Goal: Task Accomplishment & Management: Manage account settings

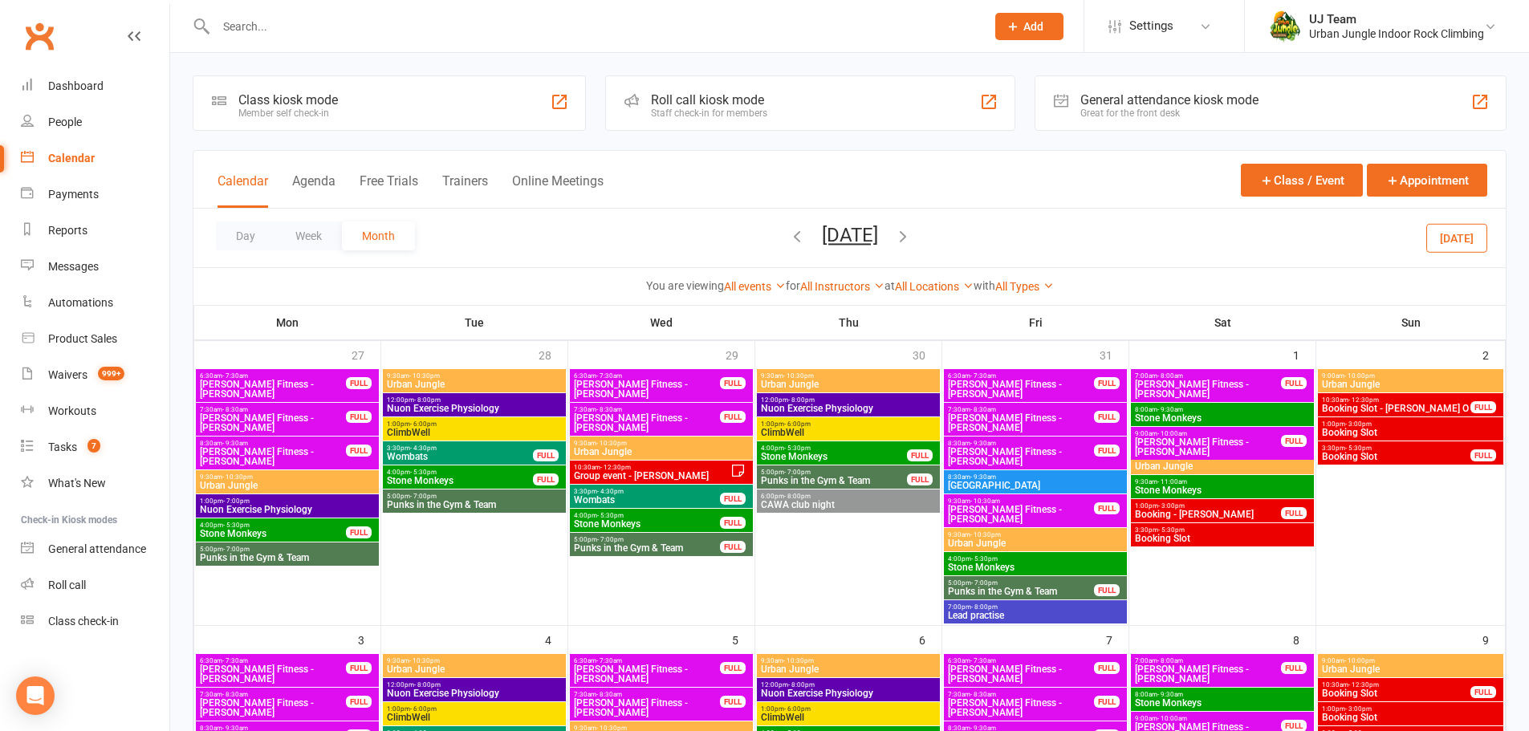
drag, startPoint x: 1472, startPoint y: 234, endPoint x: 1427, endPoint y: 241, distance: 45.4
click at [1472, 234] on button "[DATE]" at bounding box center [1456, 237] width 61 height 29
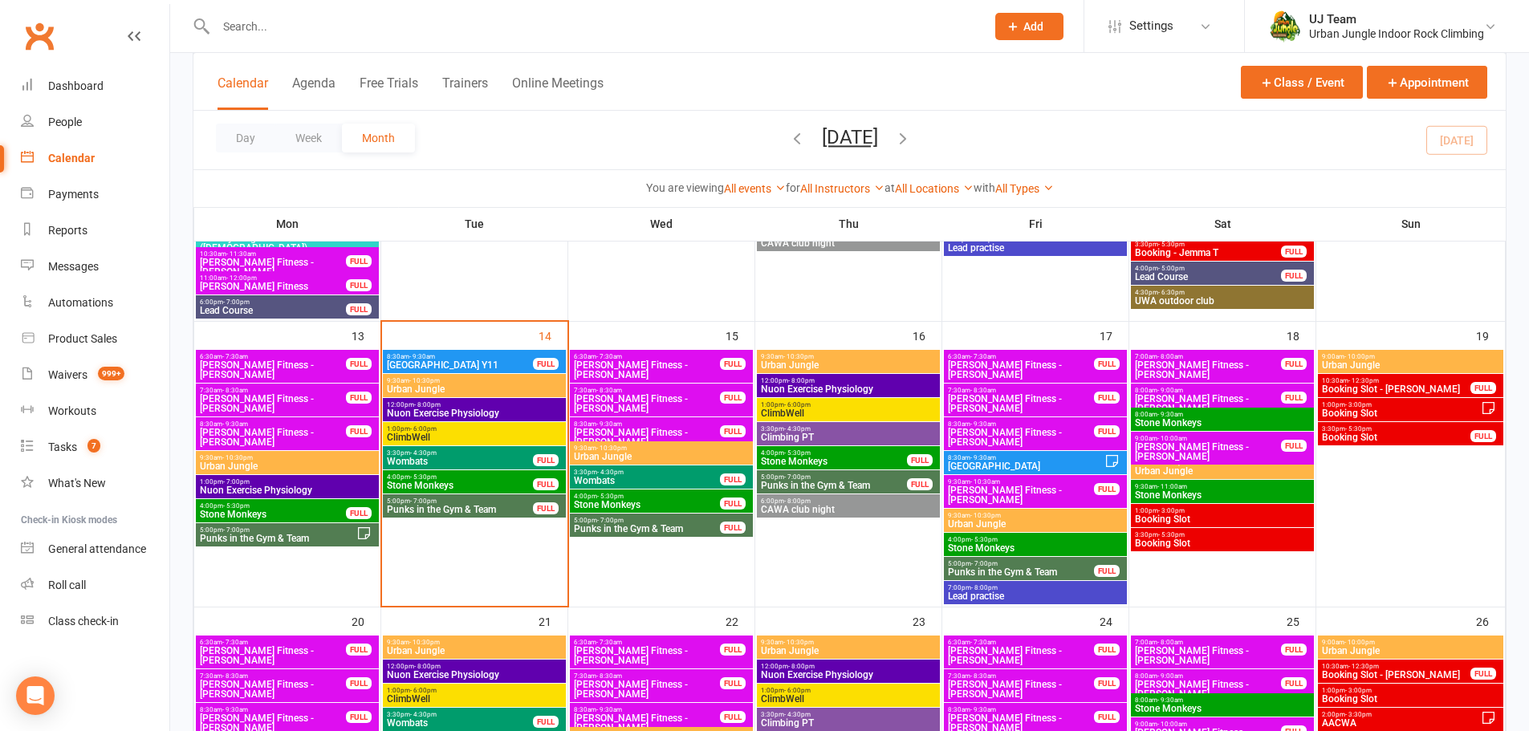
scroll to position [562, 0]
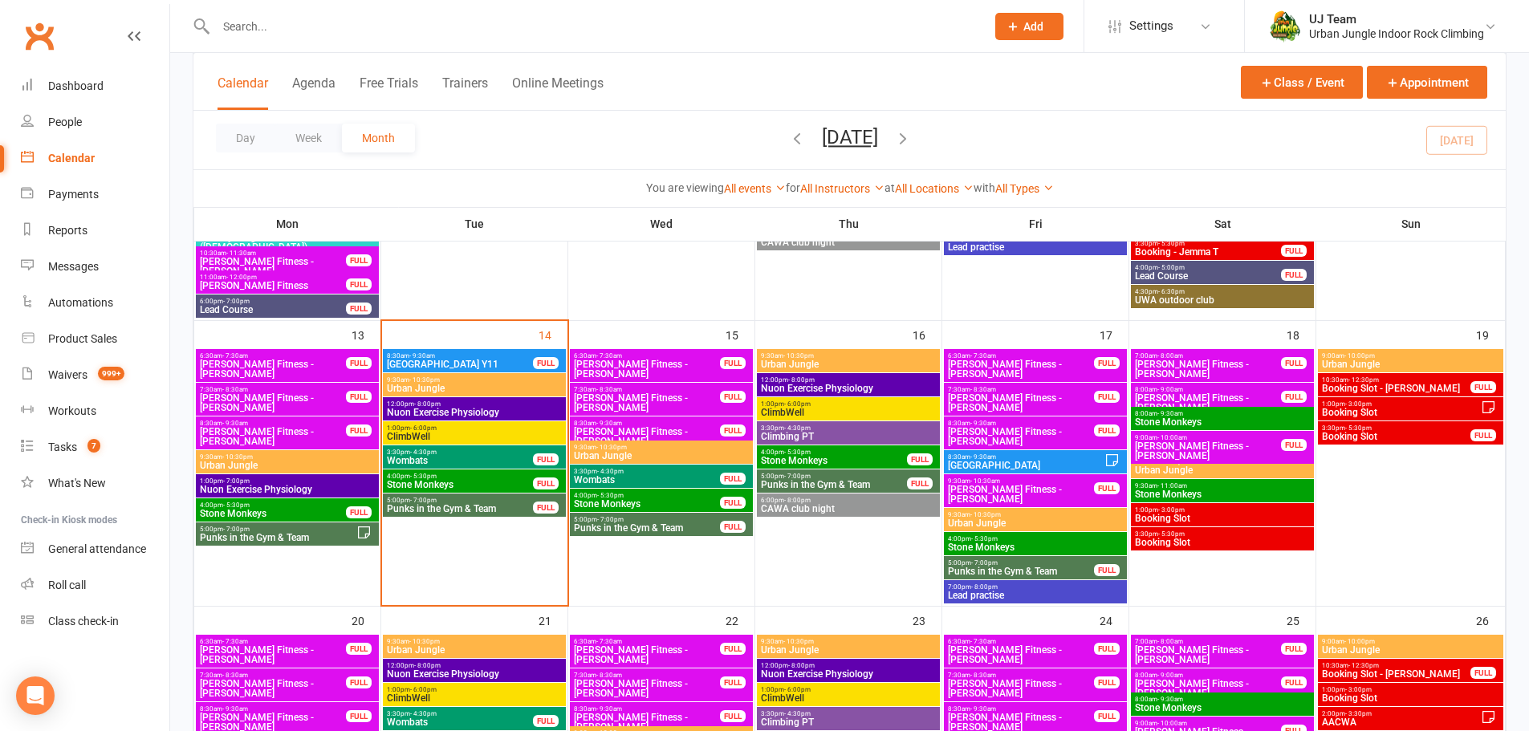
click at [454, 505] on span "Punks in the Gym & Team" at bounding box center [460, 509] width 148 height 10
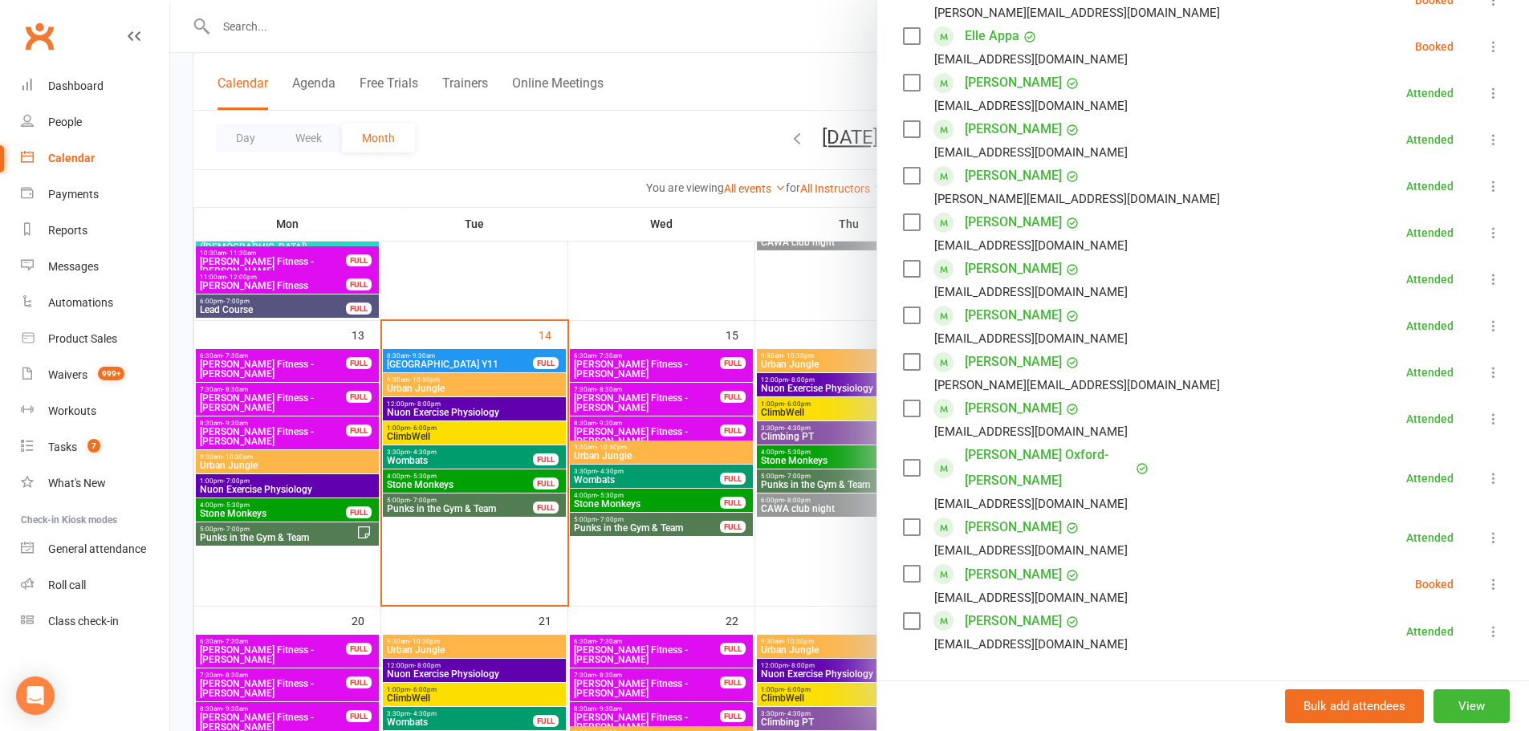
scroll to position [867, 0]
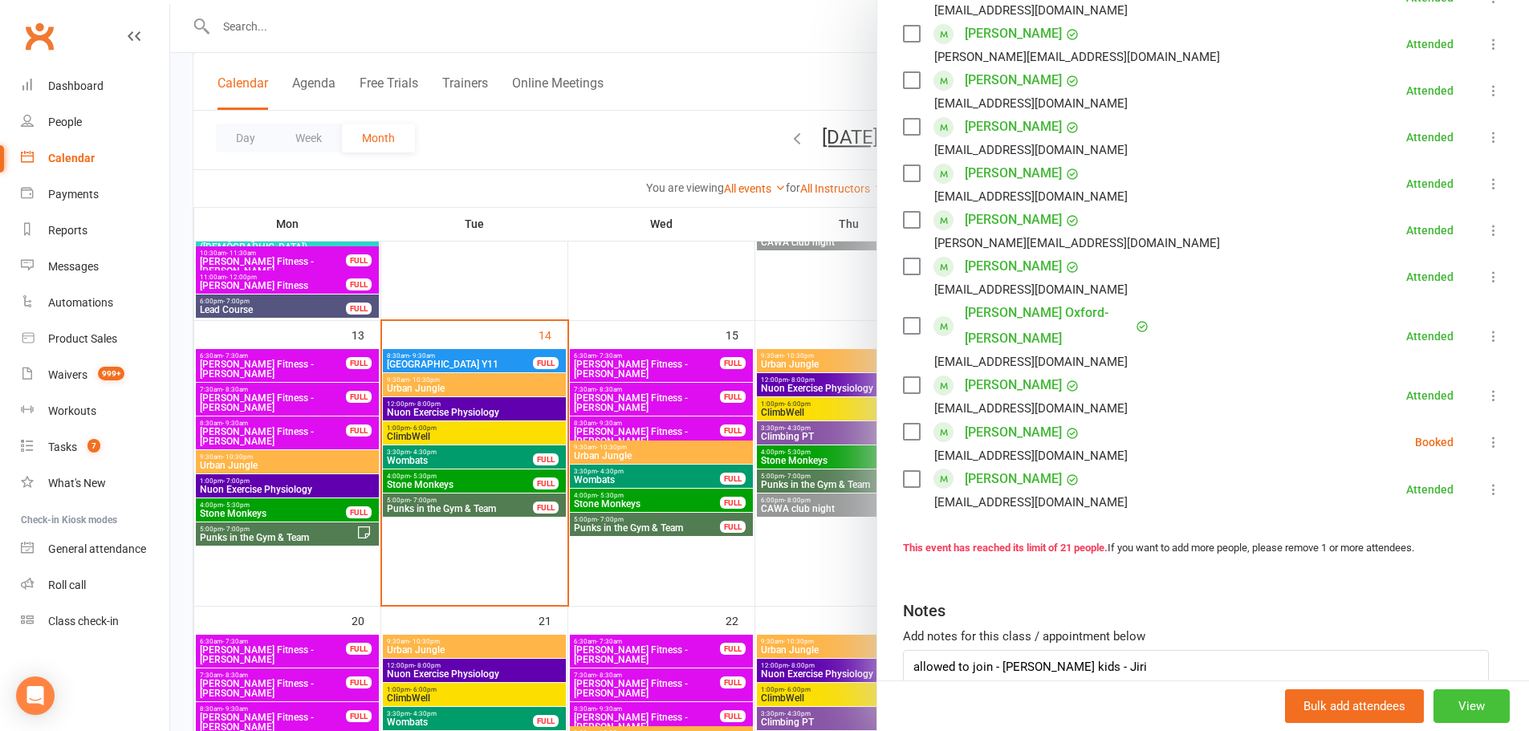
drag, startPoint x: 1474, startPoint y: 597, endPoint x: 1472, endPoint y: 691, distance: 93.9
click at [1475, 692] on div "Punks in the Gym & Team Class kiosk mode Roll call 5:00 PM - 7:00 PM, [DATE] wi…" at bounding box center [1202, 365] width 652 height 731
click at [1076, 650] on textarea "allowed to join - [PERSON_NAME] kids - Jiri Missing medical [PERSON_NAME] payme…" at bounding box center [1194, 724] width 583 height 148
type textarea "Missing medical [PERSON_NAME]"
click at [620, 151] on div at bounding box center [849, 365] width 1359 height 731
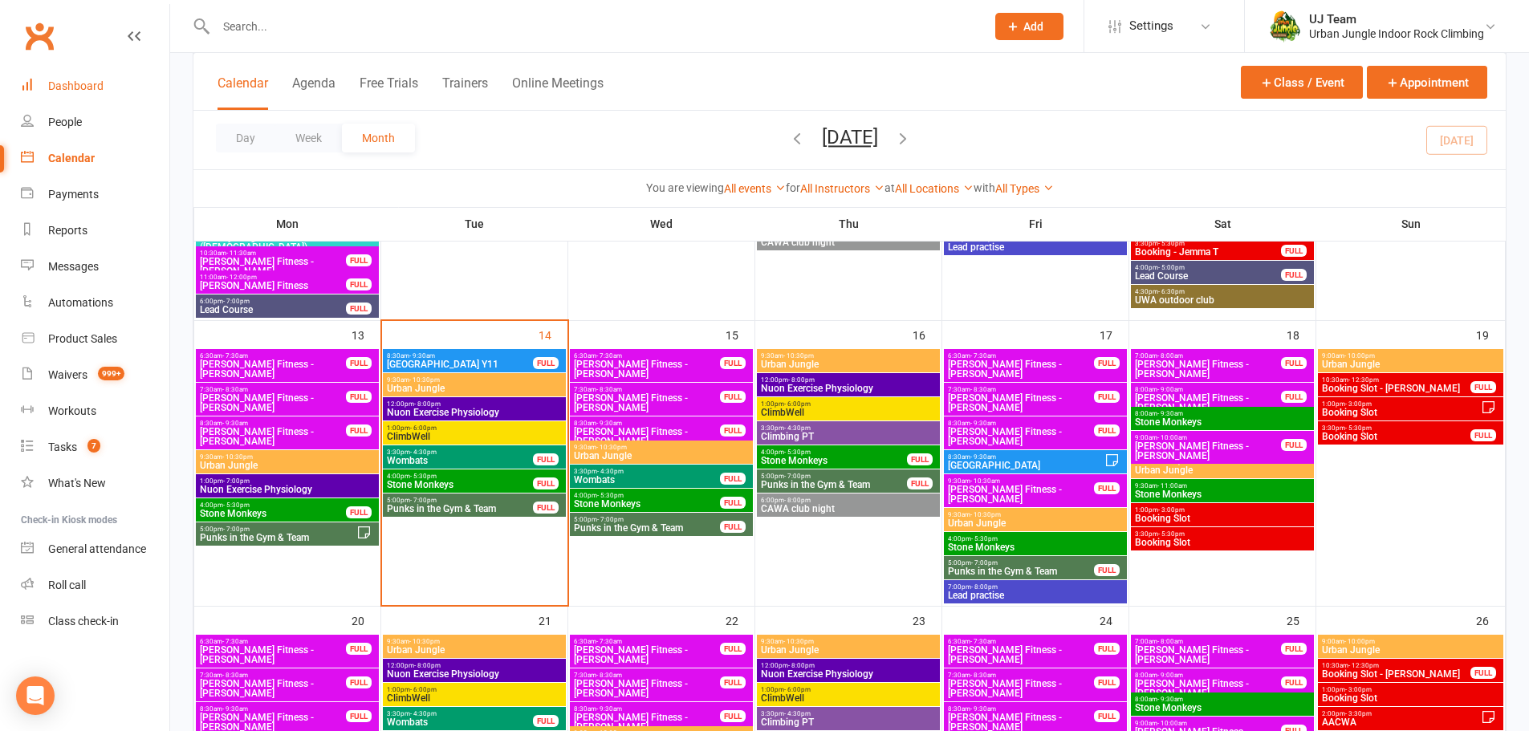
click at [82, 83] on div "Dashboard" at bounding box center [75, 85] width 55 height 13
click at [458, 507] on span "Punks in the Gym & Team" at bounding box center [460, 509] width 148 height 10
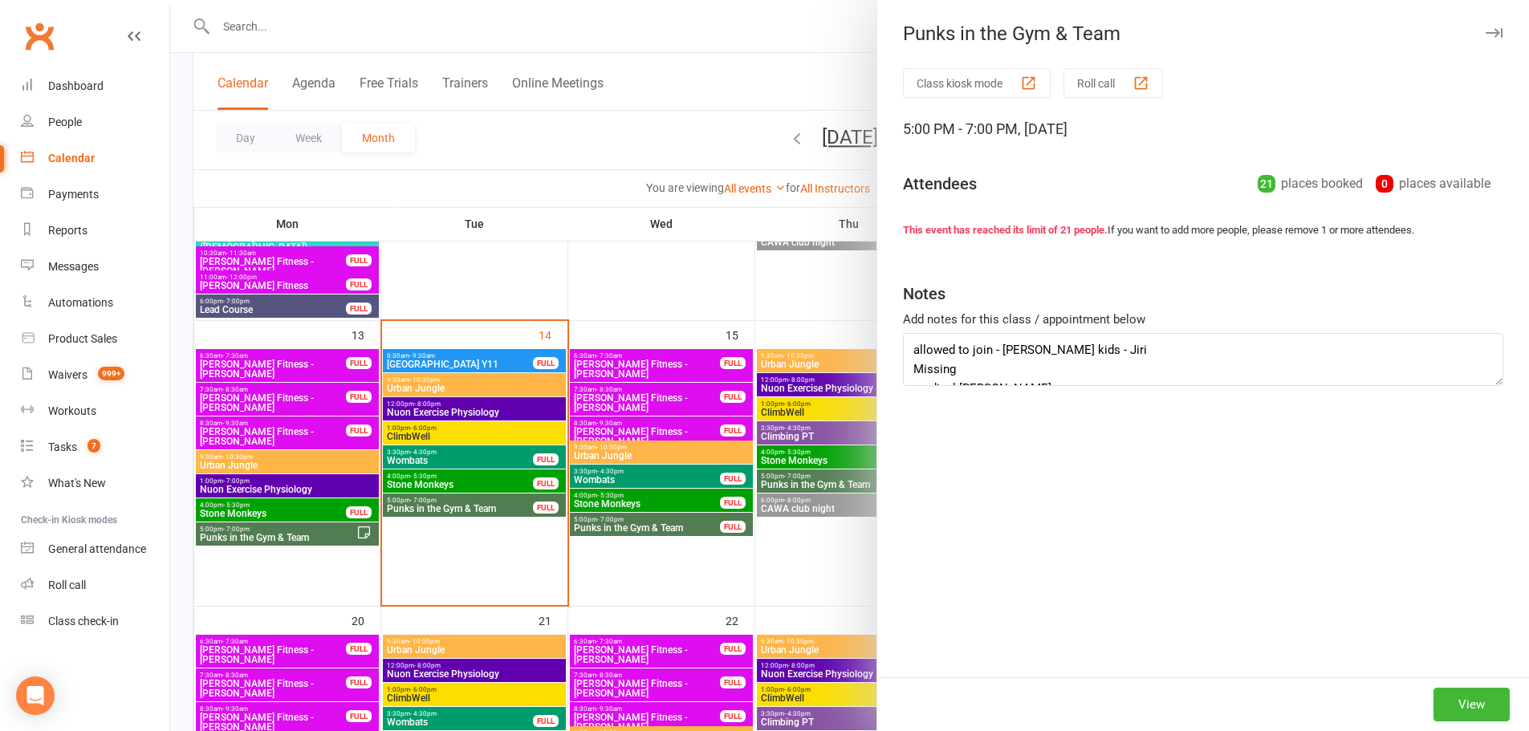
type textarea "Missing medical [PERSON_NAME]"
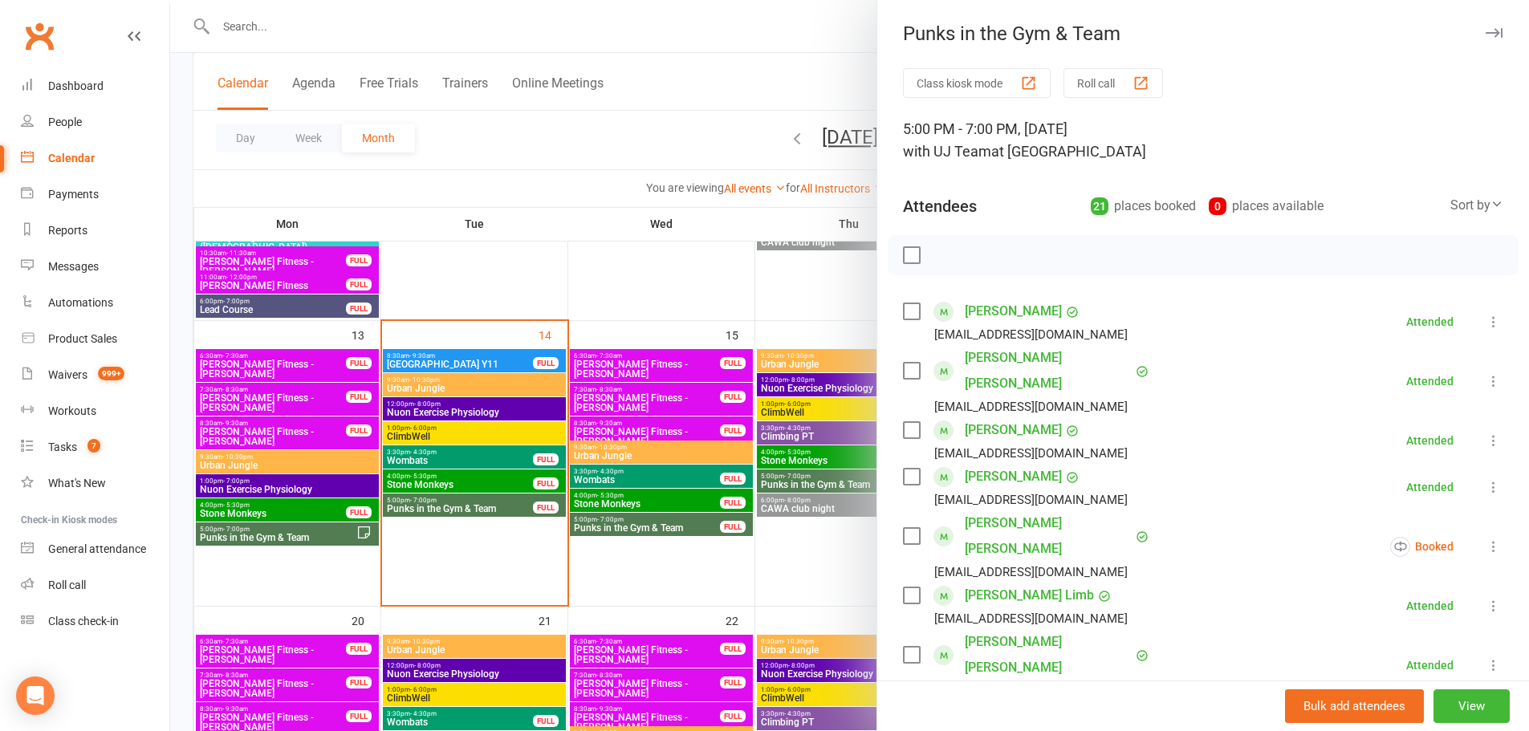
scroll to position [562, 0]
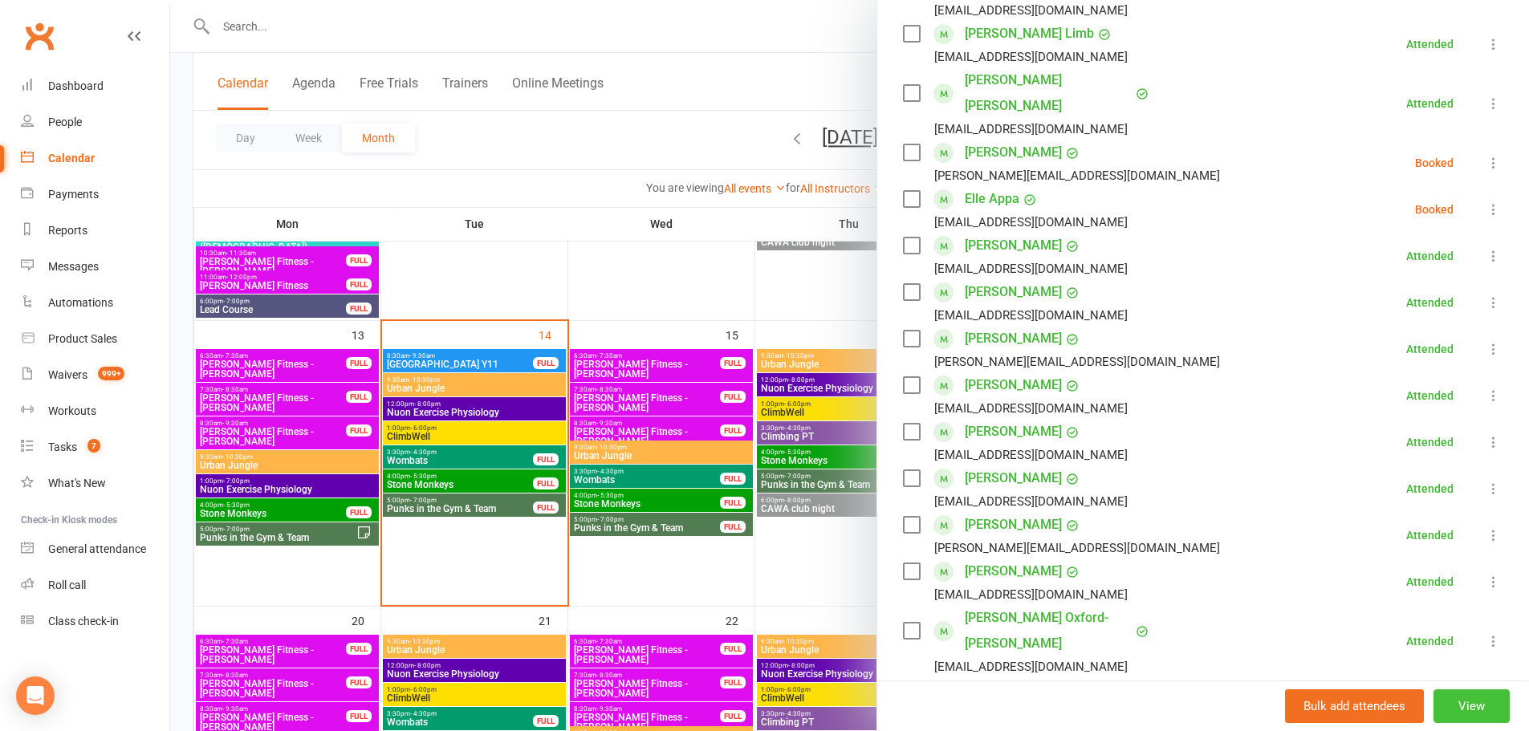
click at [1447, 703] on button "View" at bounding box center [1471, 706] width 76 height 34
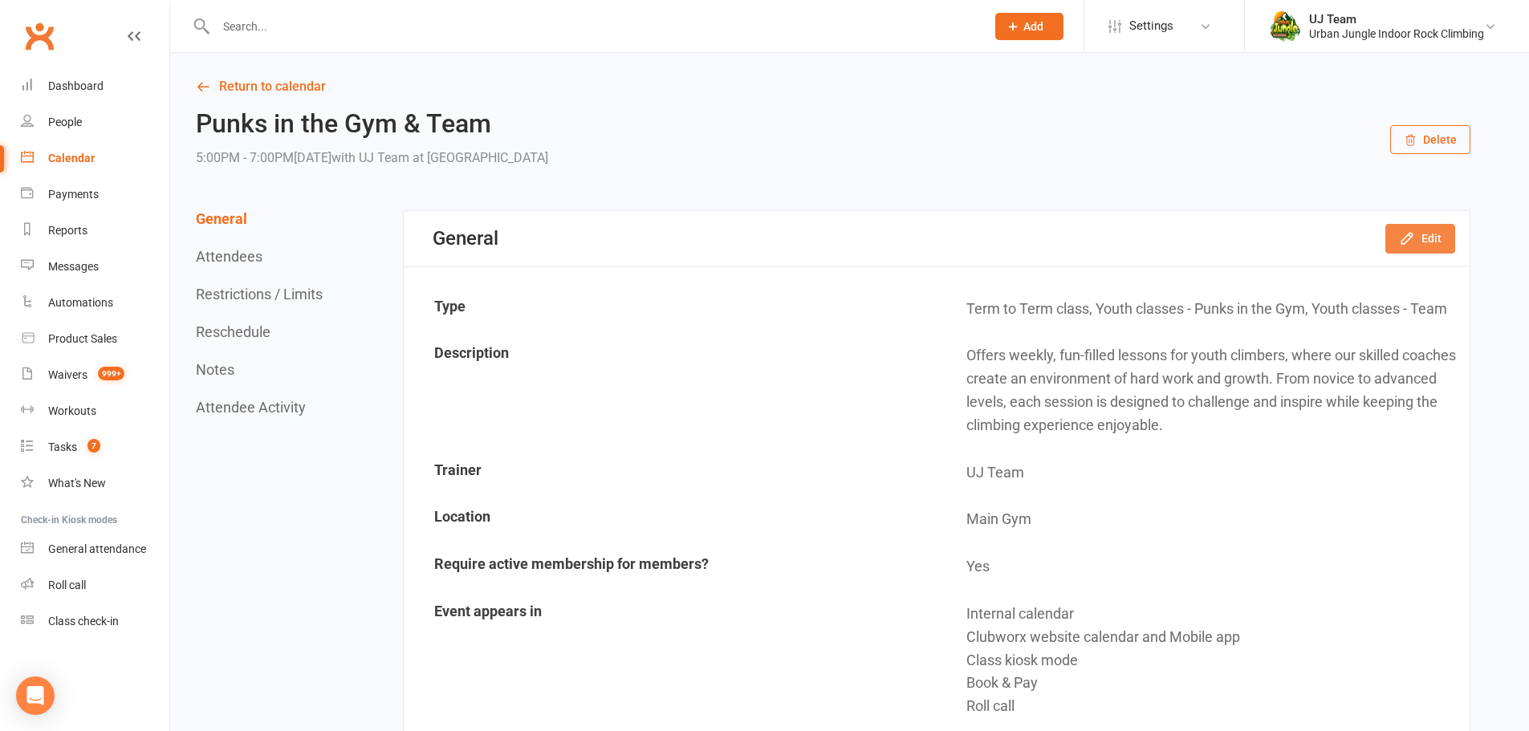
click at [1422, 239] on button "Edit" at bounding box center [1420, 238] width 70 height 29
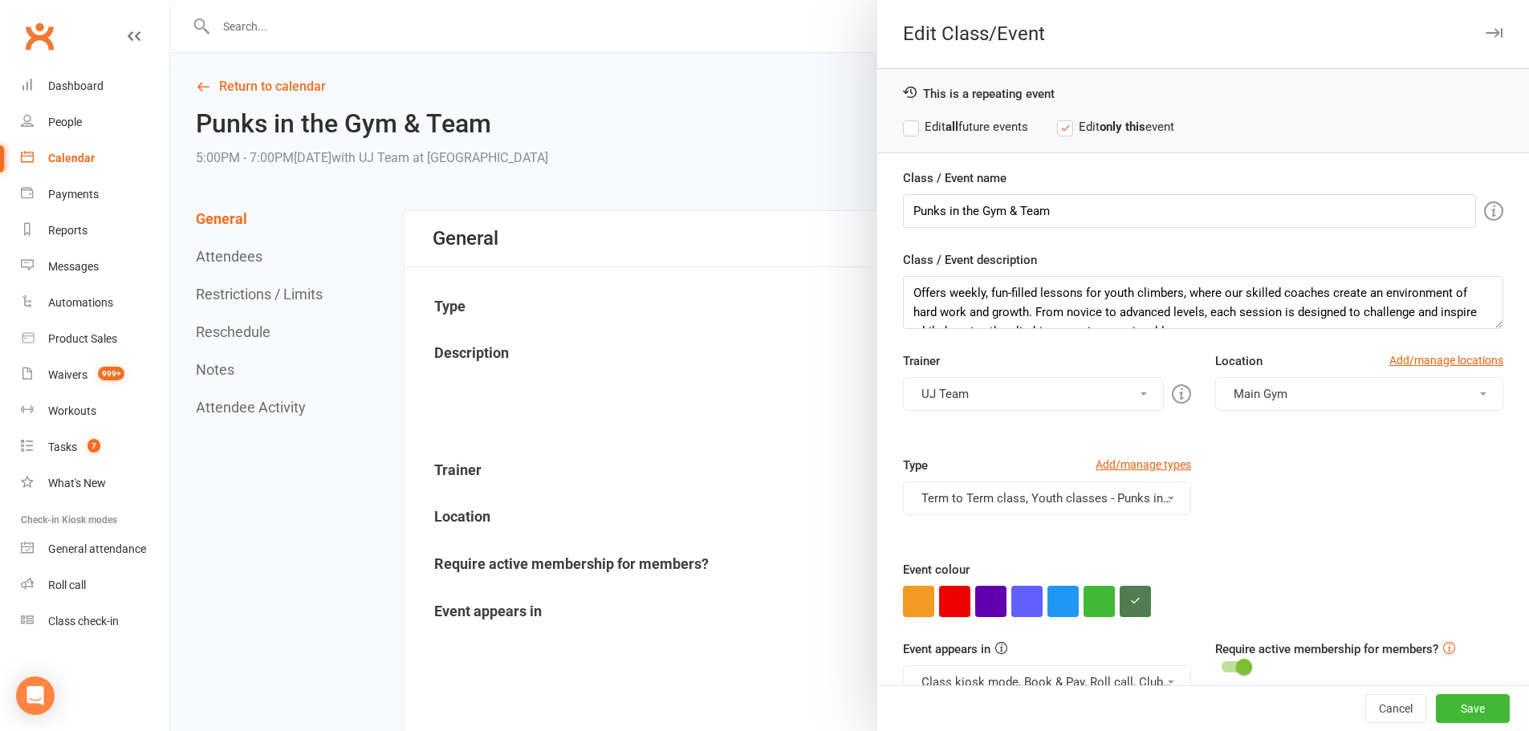
click at [744, 148] on div at bounding box center [849, 365] width 1359 height 731
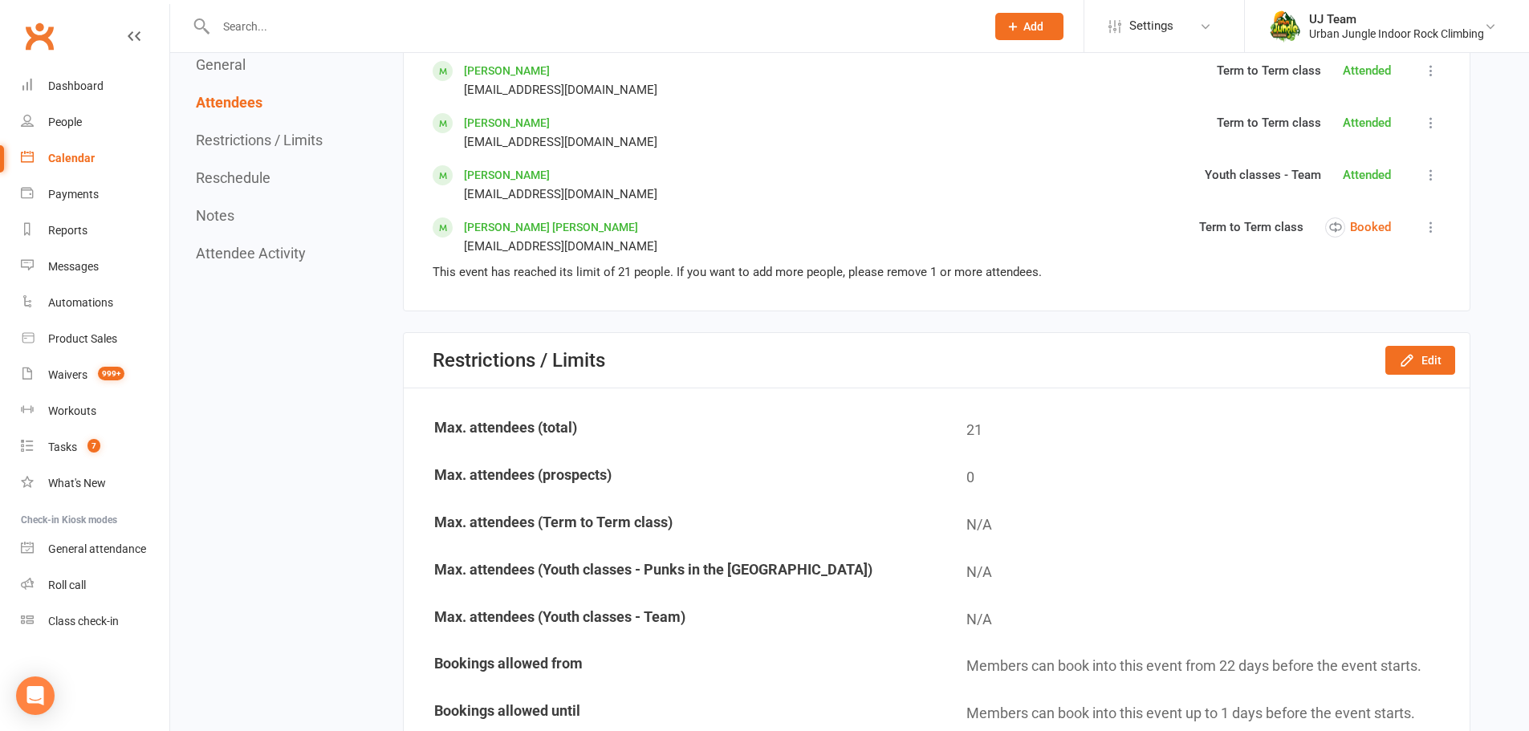
scroll to position [2006, 0]
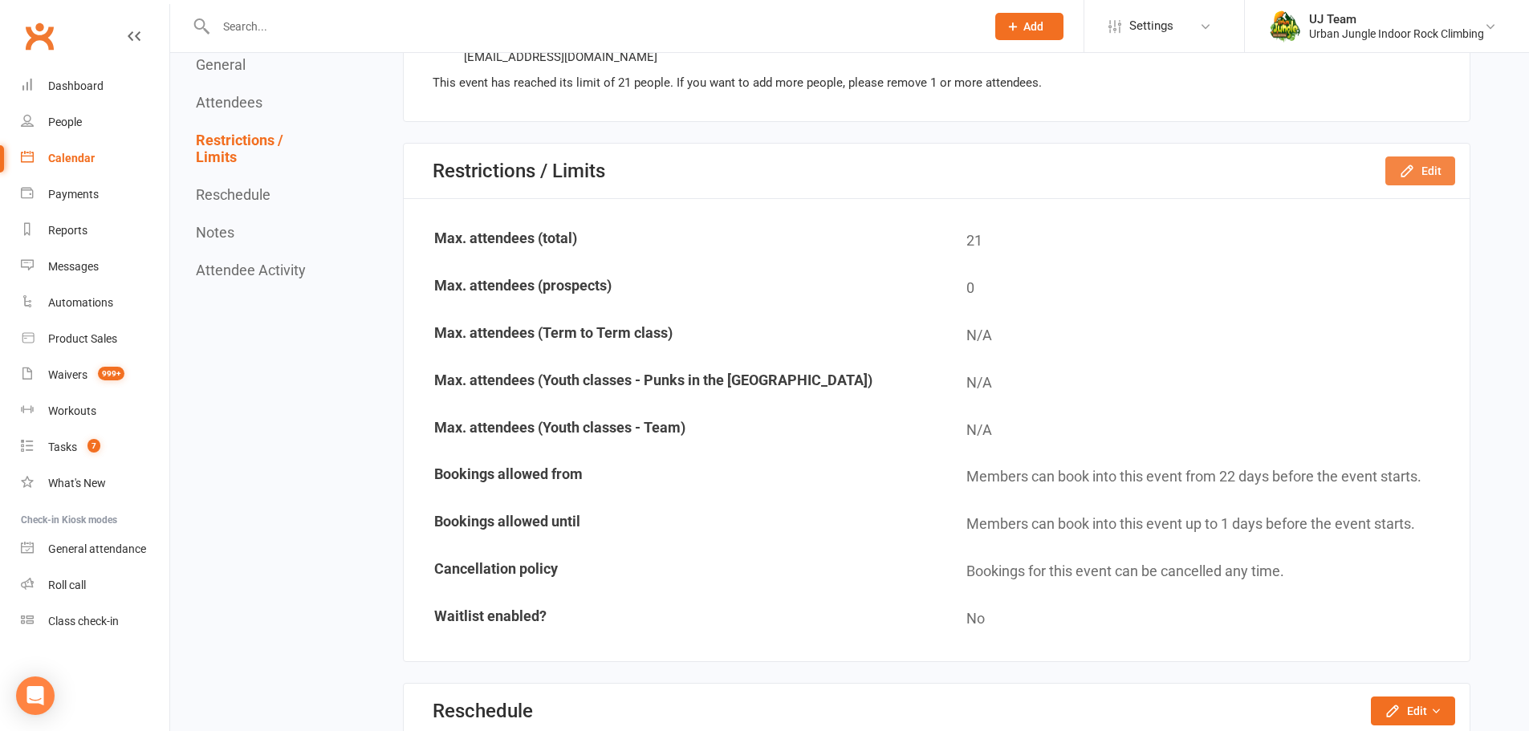
click at [1405, 167] on icon "button" at bounding box center [1407, 171] width 16 height 16
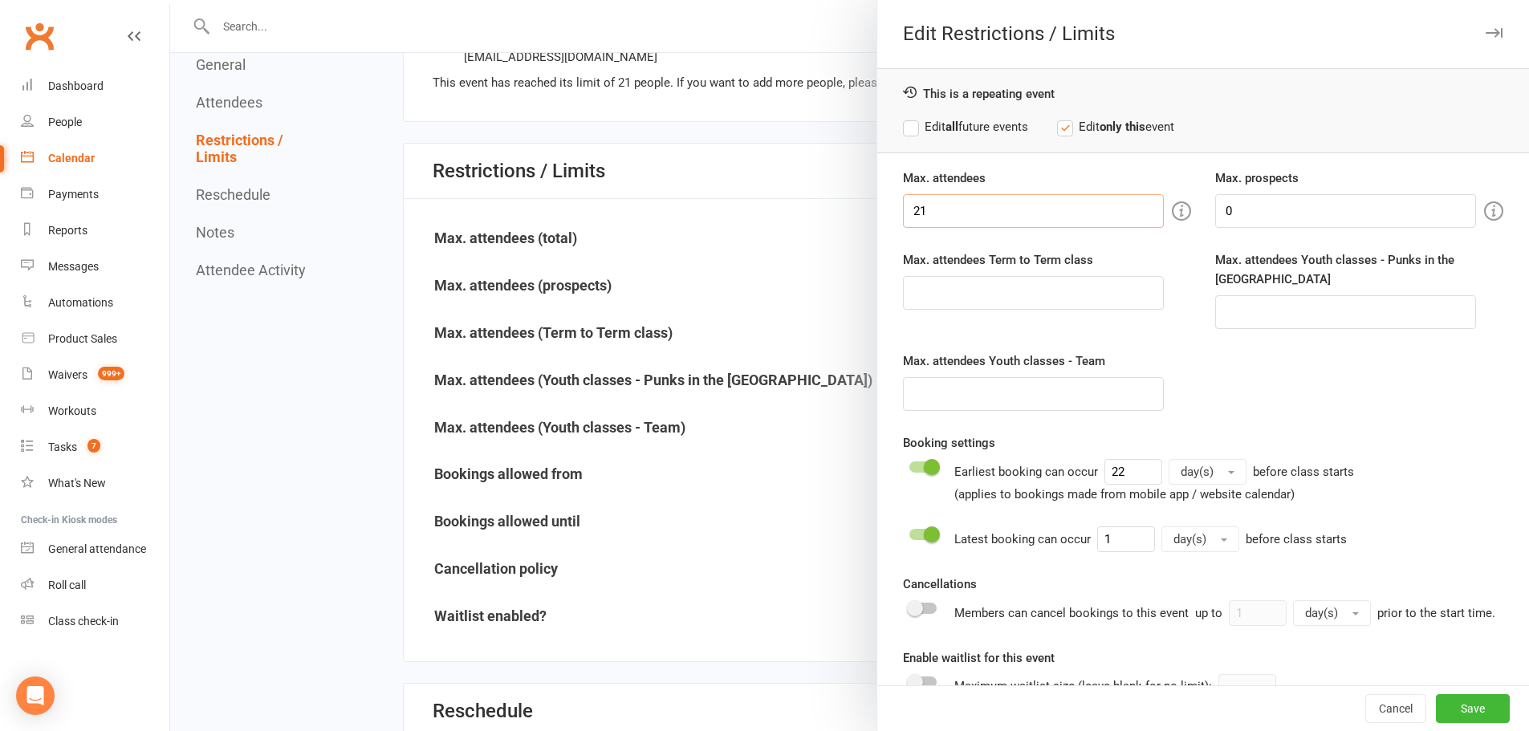
drag, startPoint x: 907, startPoint y: 213, endPoint x: 755, endPoint y: 228, distance: 152.4
click at [831, 0] on div "Edit Restrictions / Limits This is a repeating event Edit all future events Edi…" at bounding box center [849, 0] width 1359 height 0
type input "23"
click at [1005, 130] on label "Edit all future events" at bounding box center [965, 126] width 125 height 19
click at [1459, 712] on button "Save" at bounding box center [1473, 708] width 74 height 29
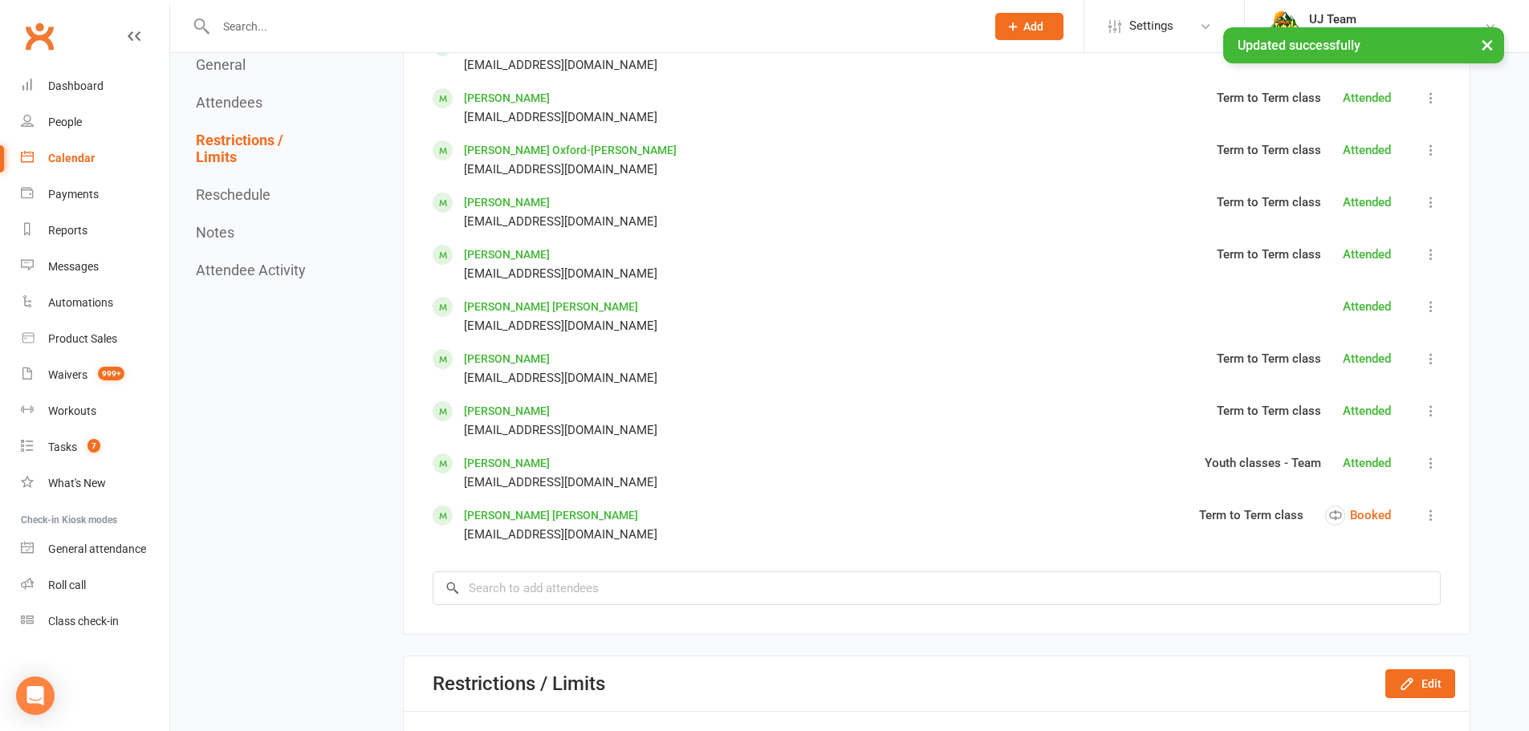
scroll to position [1525, 0]
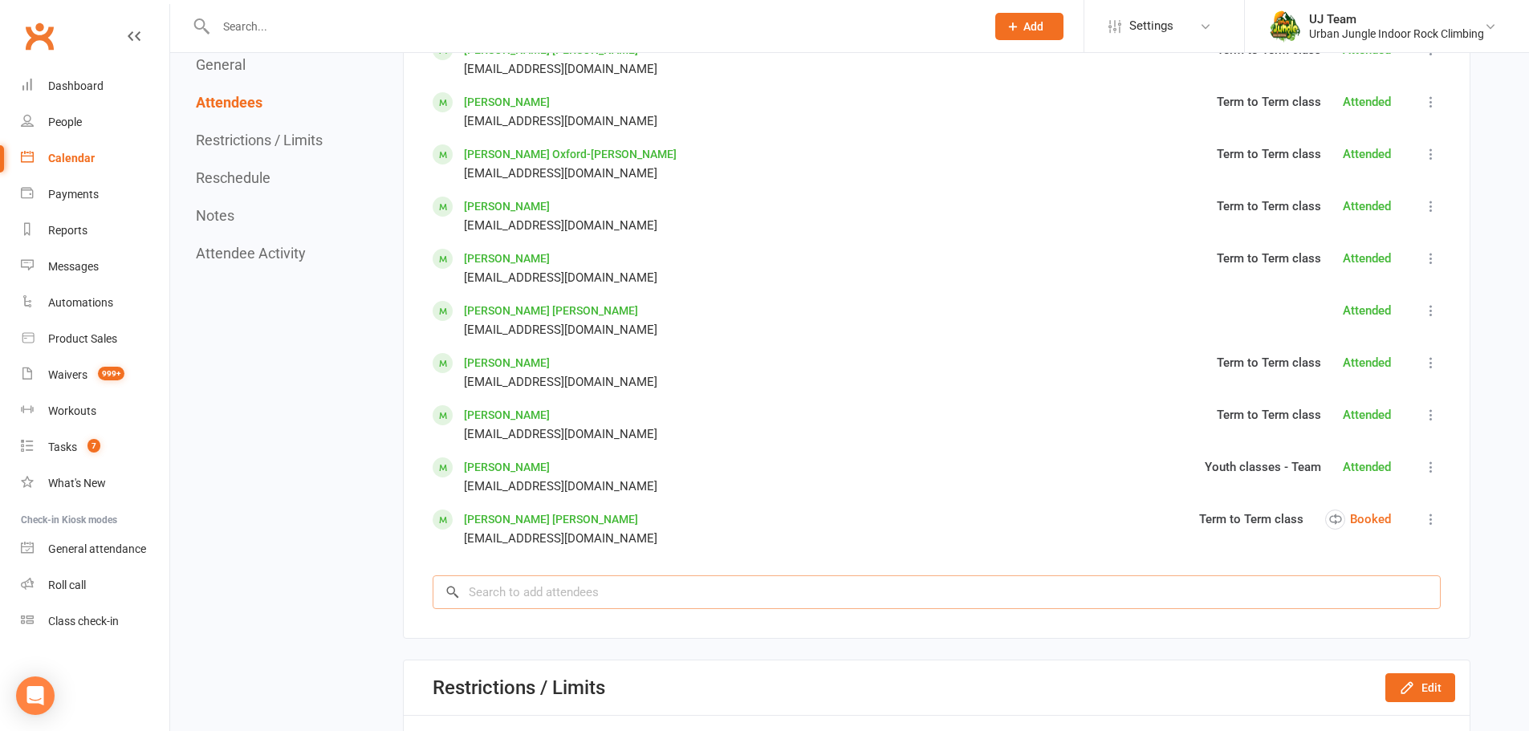
click at [614, 591] on input "search" at bounding box center [937, 592] width 1008 height 34
paste input "[PERSON_NAME]"
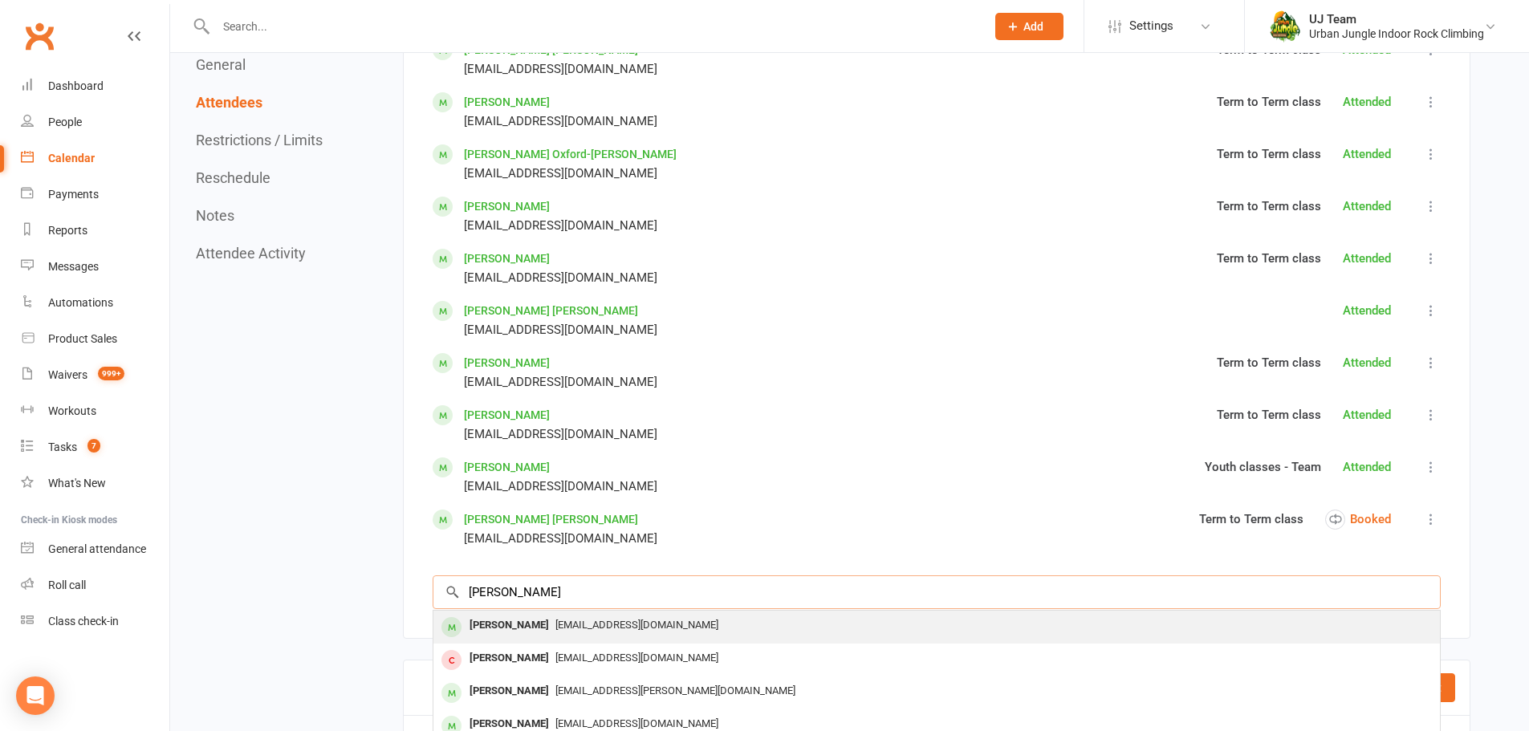
type input "[PERSON_NAME]"
click at [621, 627] on span "[EMAIL_ADDRESS][DOMAIN_NAME]" at bounding box center [636, 625] width 163 height 12
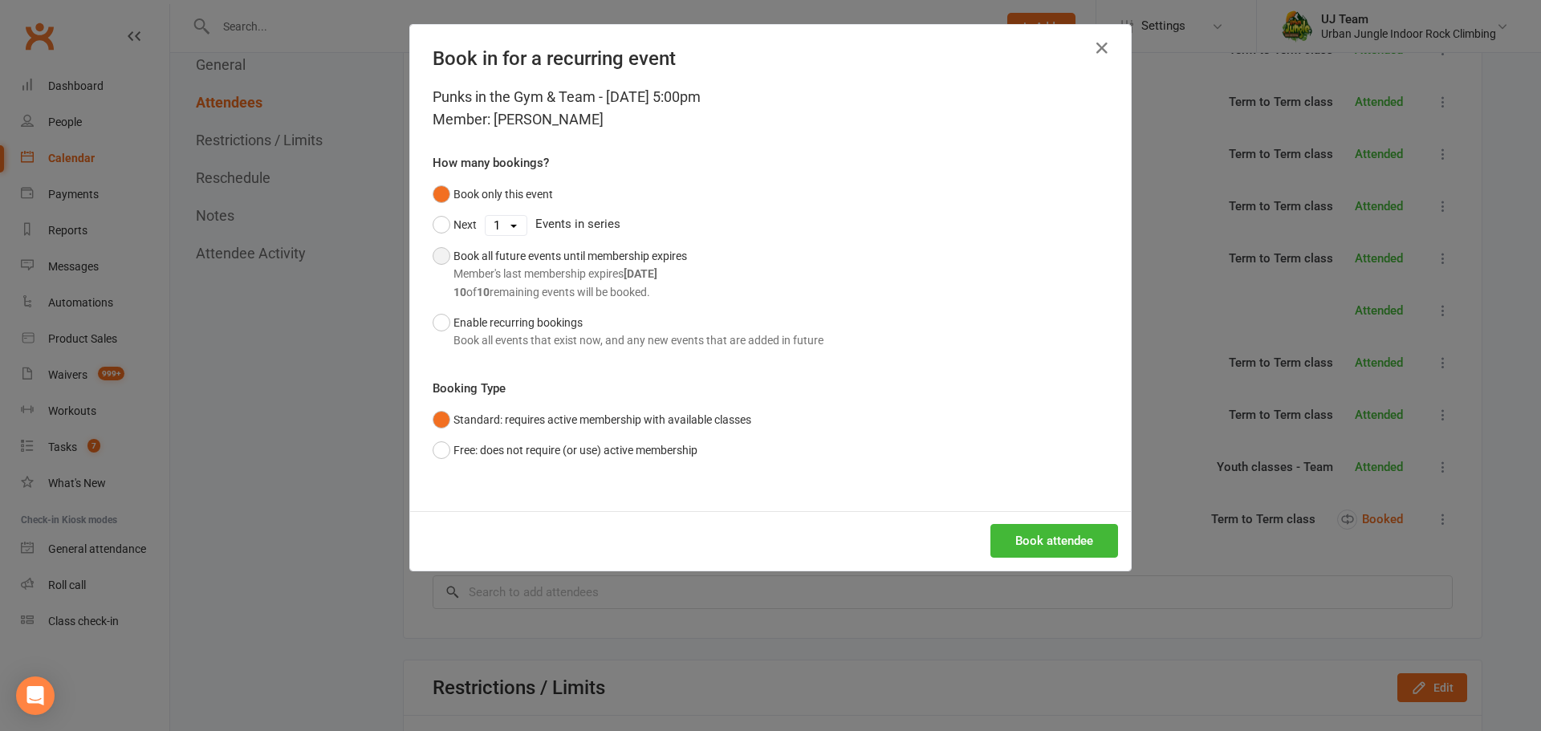
click at [493, 258] on div "Book all future events until membership expires Member's last membership expire…" at bounding box center [570, 274] width 234 height 54
click at [1039, 541] on button "Book attendee" at bounding box center [1054, 541] width 128 height 34
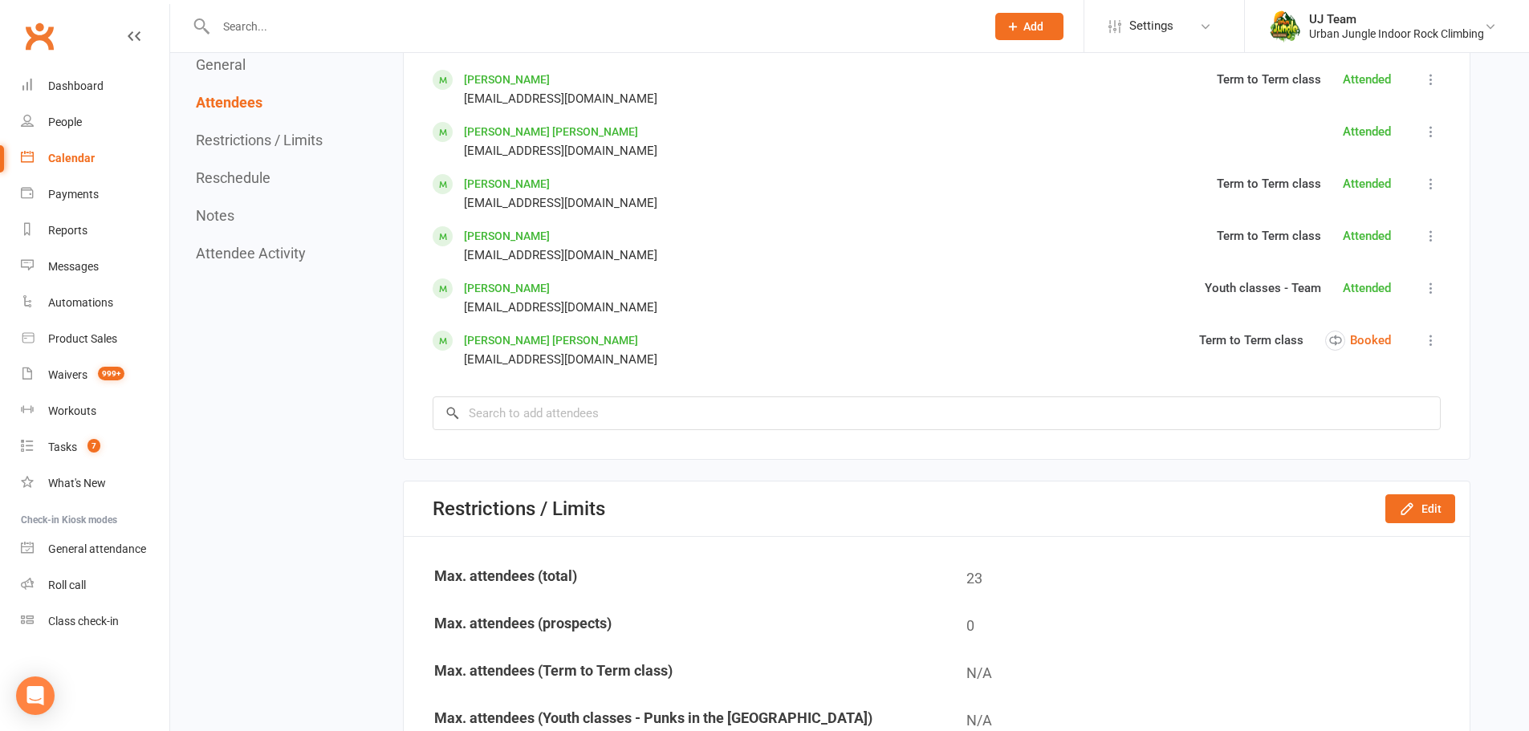
scroll to position [1765, 0]
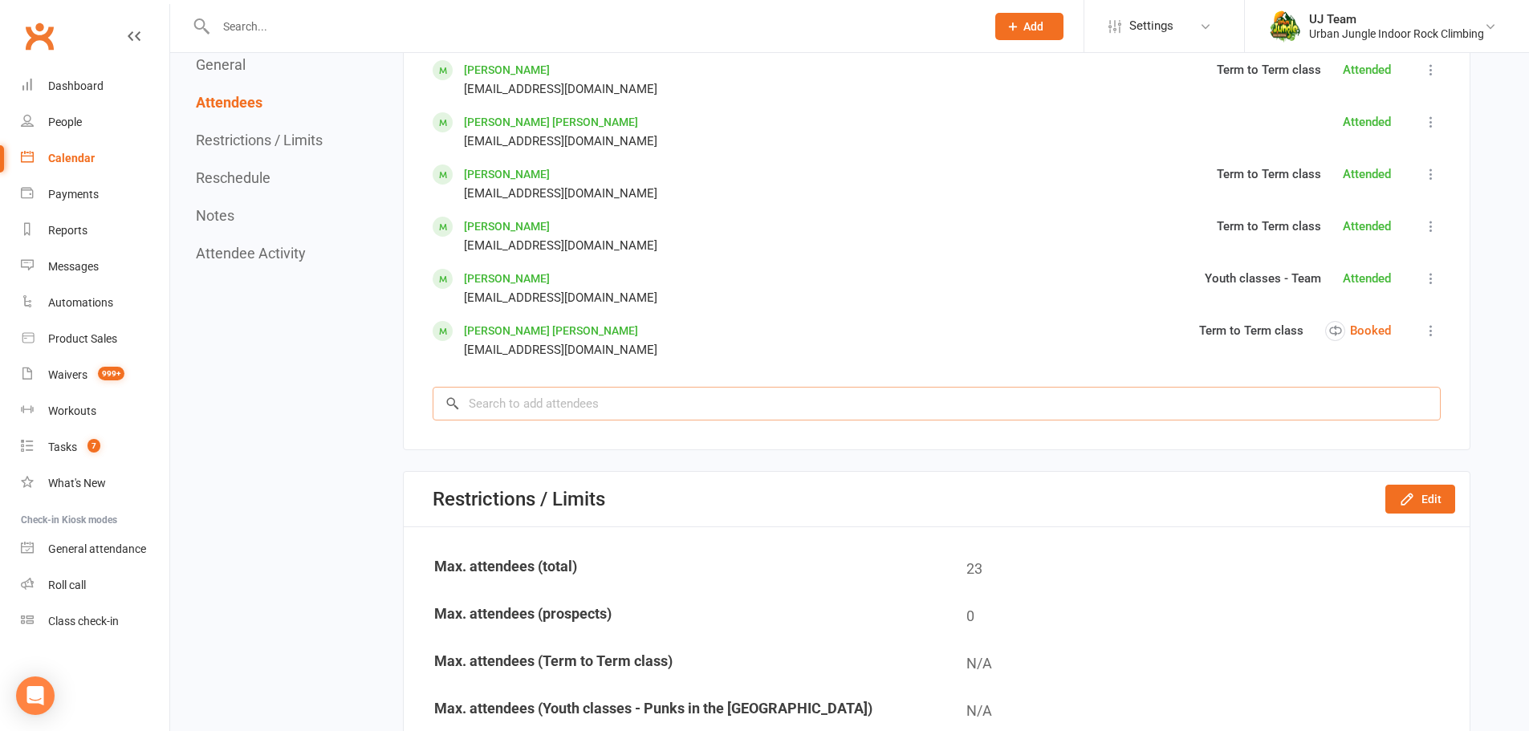
click at [555, 402] on input "search" at bounding box center [937, 404] width 1008 height 34
paste input "[PERSON_NAME]"
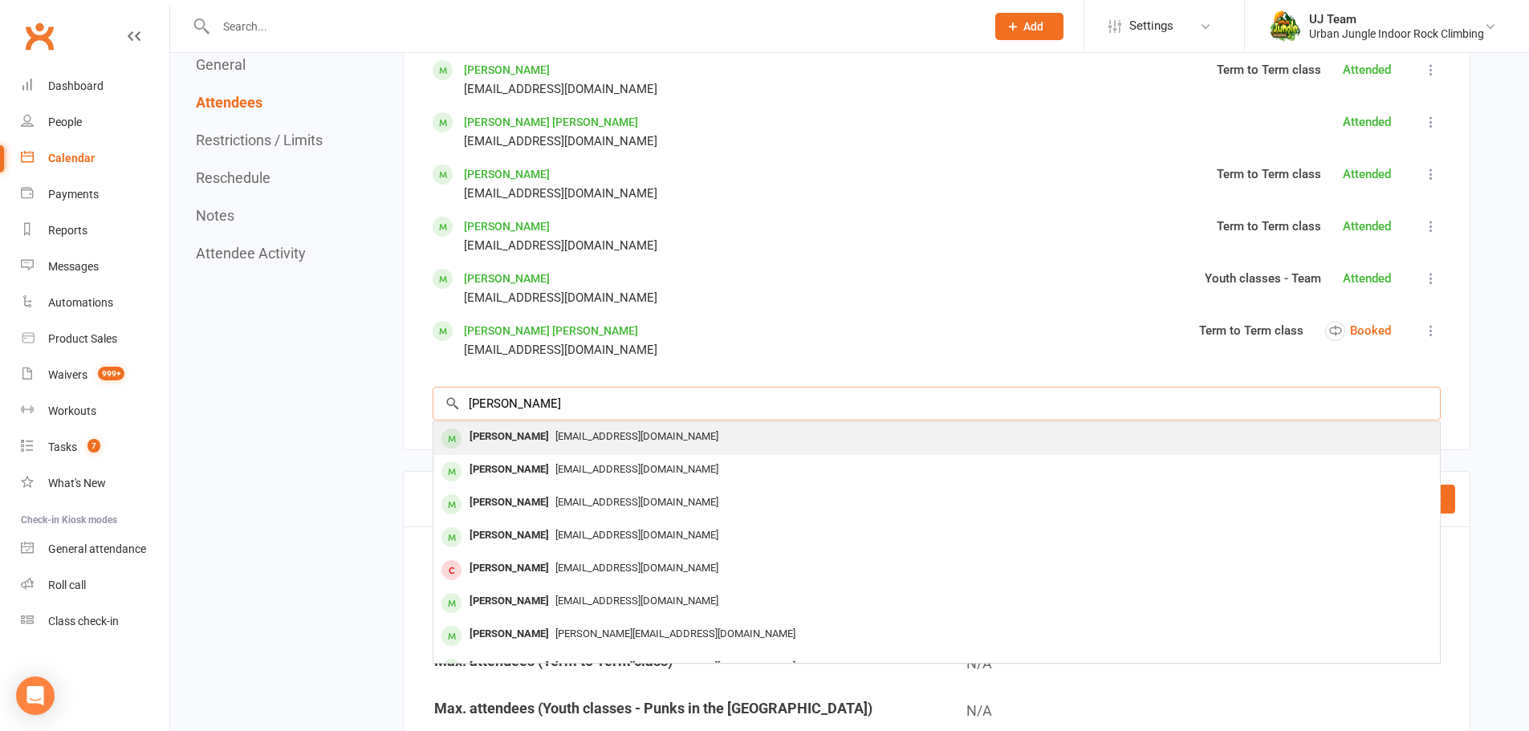
type input "[PERSON_NAME]"
click at [588, 440] on span "[EMAIL_ADDRESS][DOMAIN_NAME]" at bounding box center [636, 436] width 163 height 12
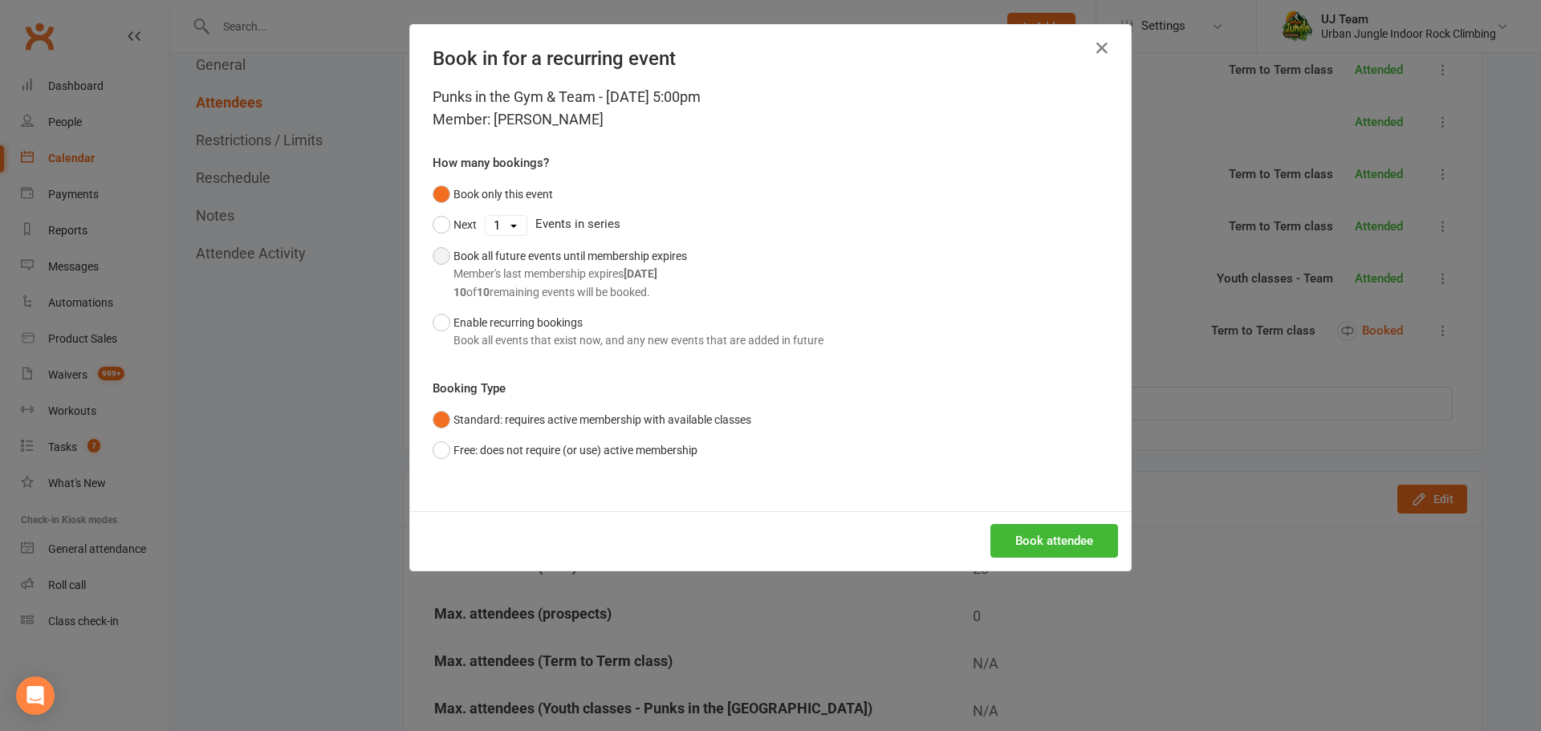
click at [506, 268] on div "Member's last membership expires [DATE]" at bounding box center [570, 274] width 234 height 18
click at [1029, 546] on button "Book attendee" at bounding box center [1054, 541] width 128 height 34
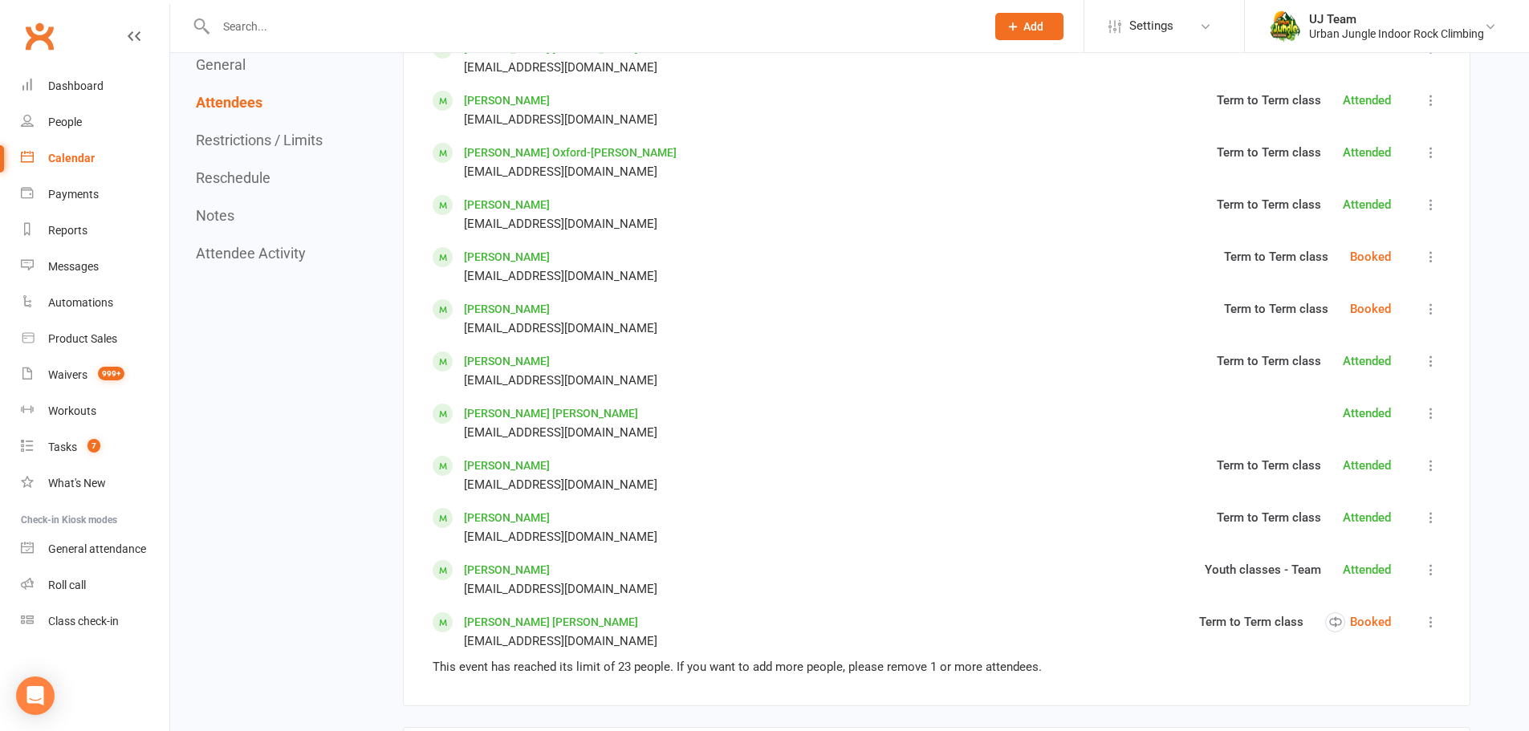
scroll to position [1525, 0]
click at [1432, 258] on icon at bounding box center [1431, 258] width 16 height 16
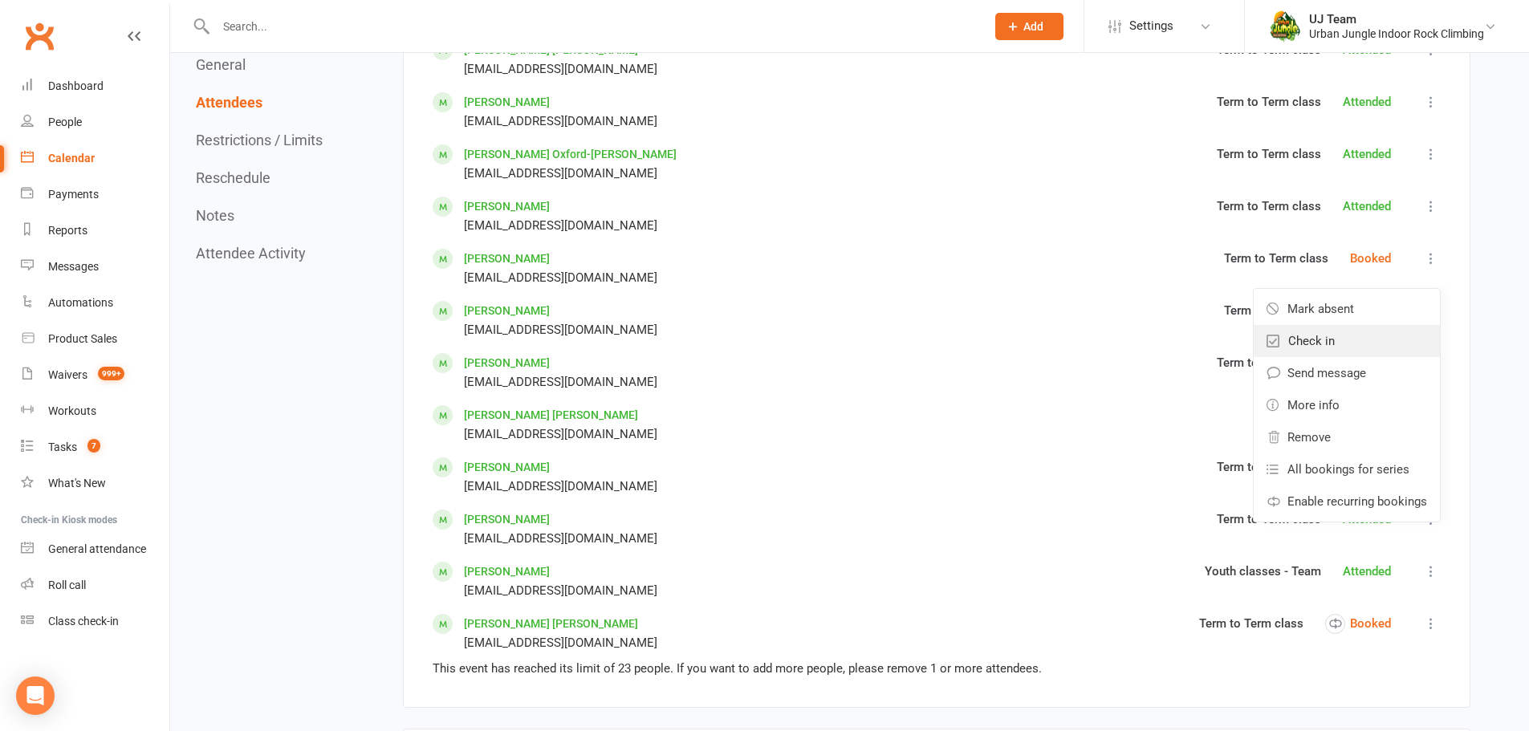
click at [1314, 337] on span "Check in" at bounding box center [1311, 340] width 47 height 19
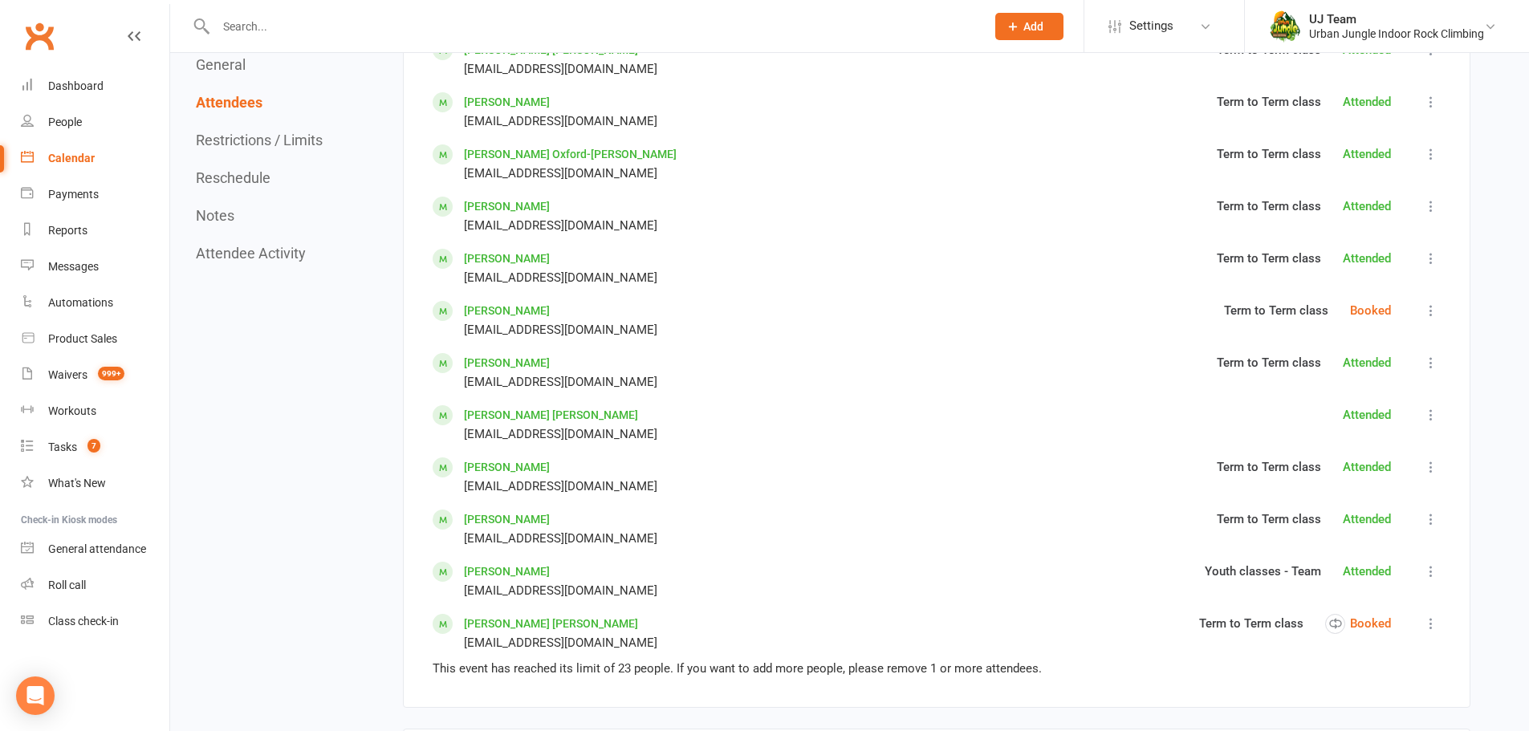
click at [1430, 311] on icon at bounding box center [1431, 311] width 16 height 16
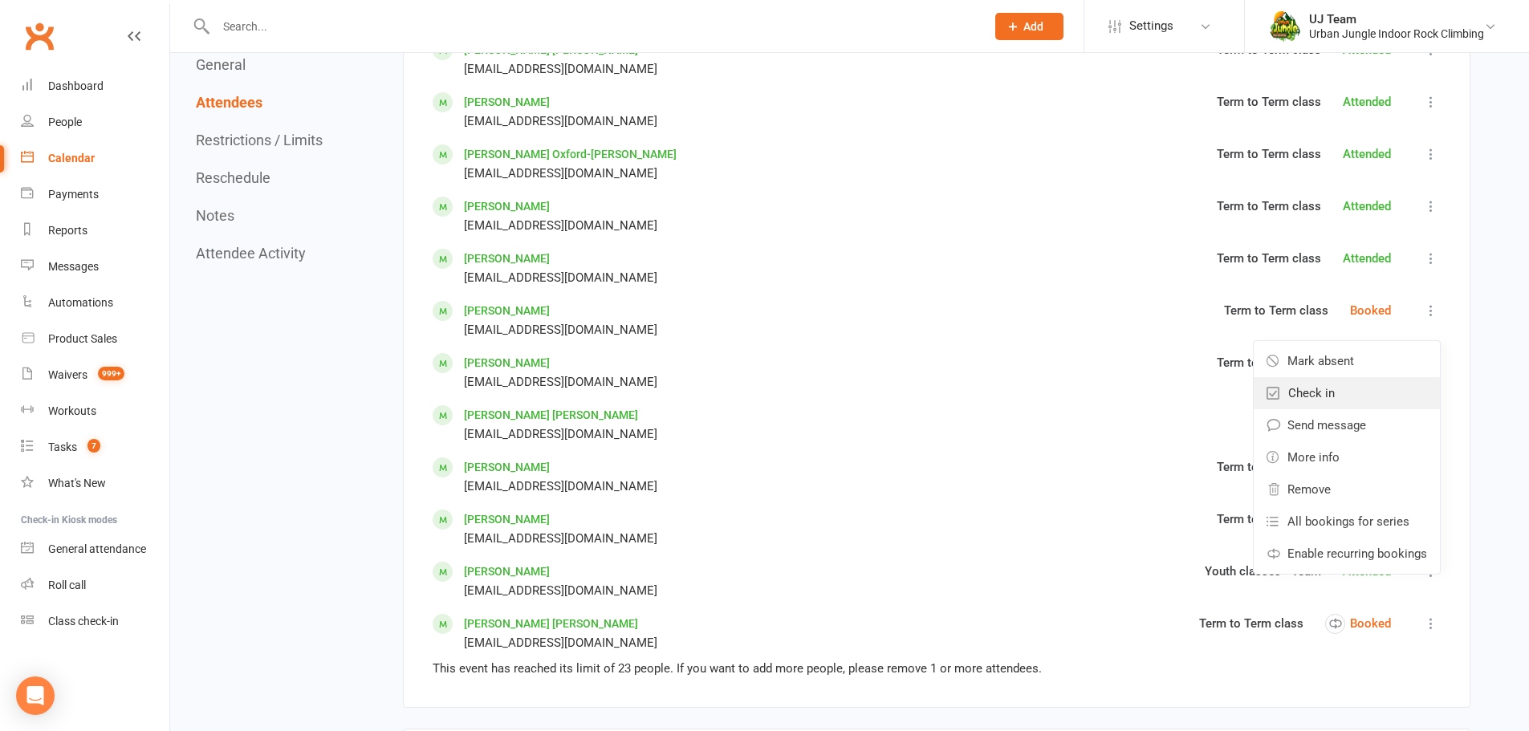
click at [1321, 393] on span "Check in" at bounding box center [1311, 393] width 47 height 19
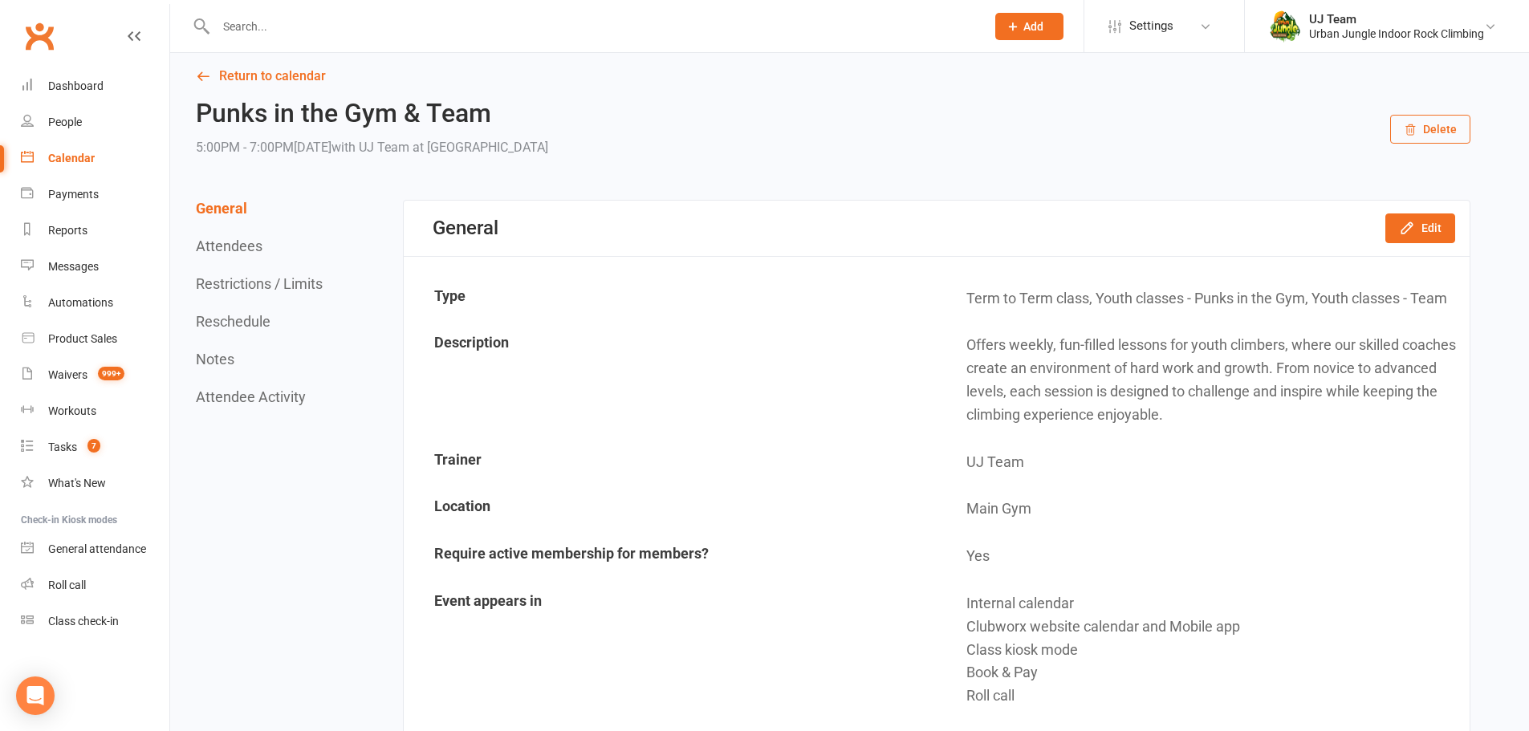
scroll to position [0, 0]
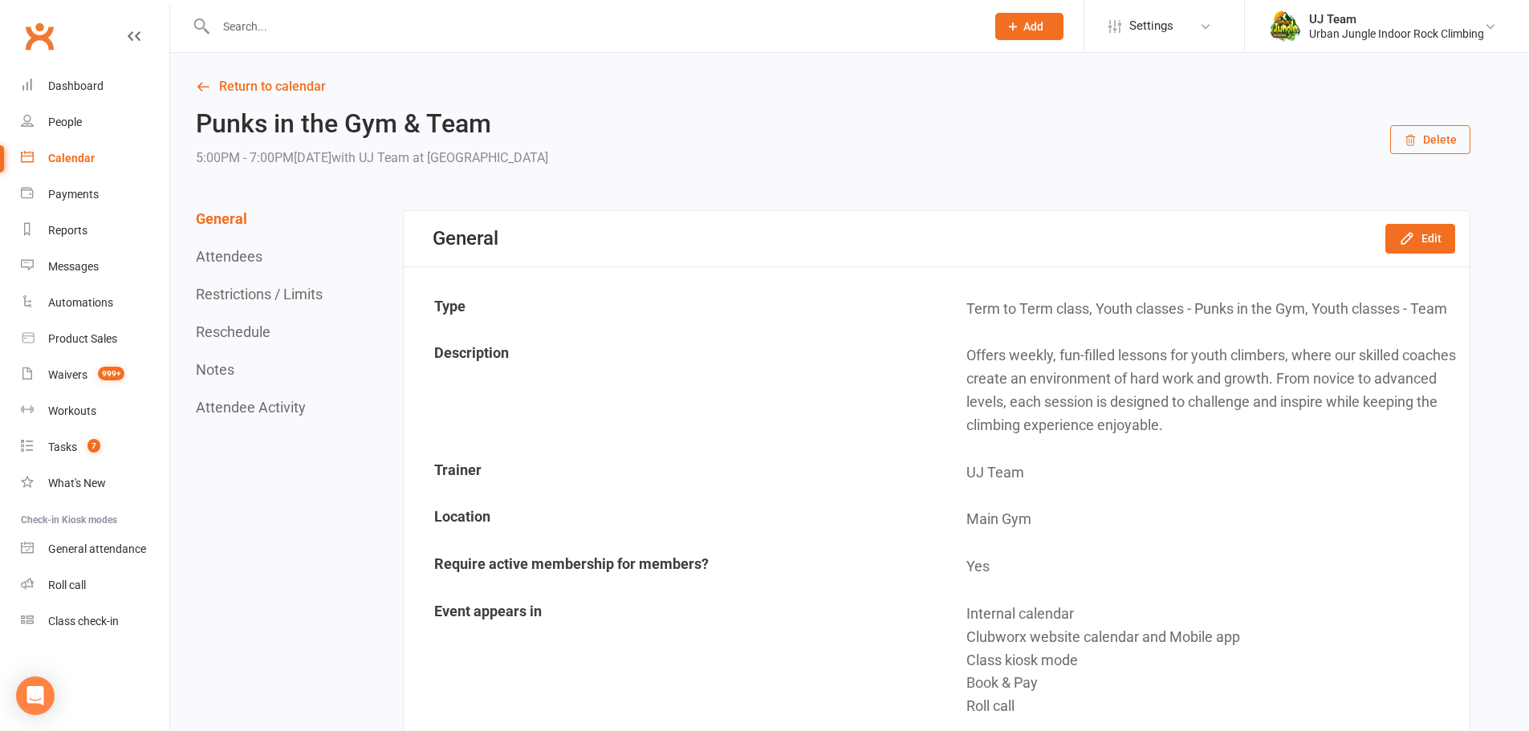
click at [757, 130] on div "Punks in the Gym & Team 5:00PM - 7:00PM[DATE] with UJ Team at [GEOGRAPHIC_DATA]" at bounding box center [833, 139] width 1274 height 59
click at [209, 84] on icon at bounding box center [203, 86] width 14 height 14
